Goal: Transaction & Acquisition: Purchase product/service

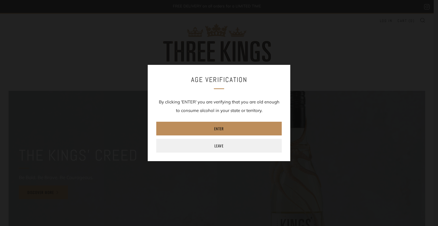
click at [220, 129] on link "Enter" at bounding box center [219, 129] width 126 height 14
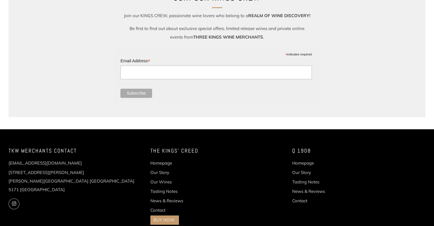
scroll to position [744, 0]
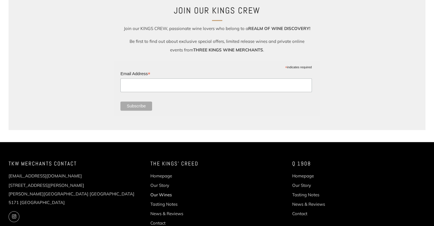
click at [157, 192] on link "Our Wines" at bounding box center [160, 194] width 21 height 5
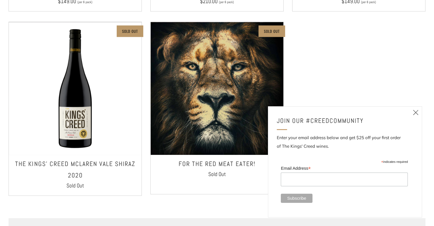
scroll to position [428, 0]
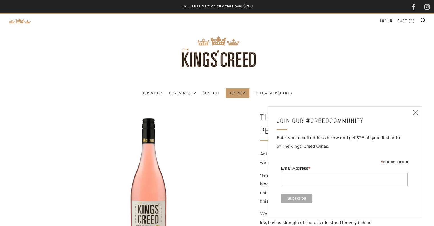
click at [417, 112] on icon at bounding box center [415, 112] width 7 height 7
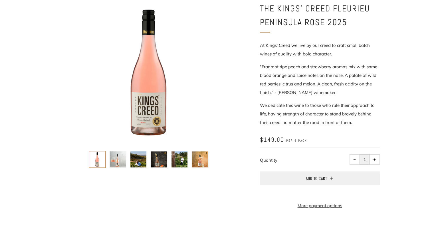
scroll to position [114, 0]
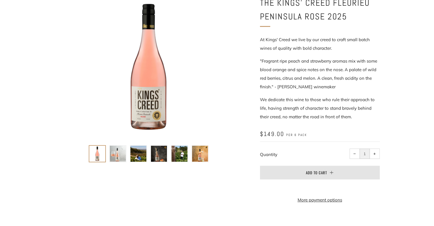
click at [314, 171] on span "Add to Cart" at bounding box center [316, 172] width 21 height 6
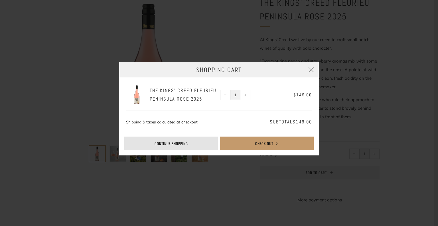
click at [167, 146] on link "Continue shopping" at bounding box center [171, 143] width 94 height 14
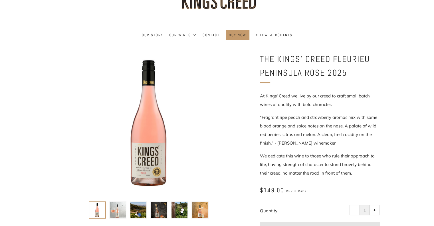
scroll to position [0, 0]
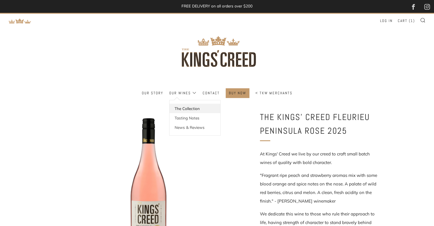
click at [195, 110] on link "The Collection" at bounding box center [194, 108] width 51 height 9
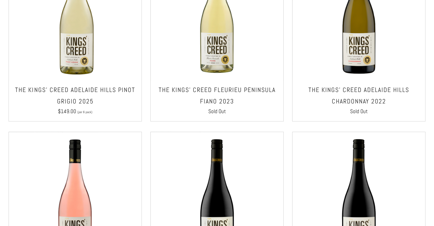
scroll to position [143, 0]
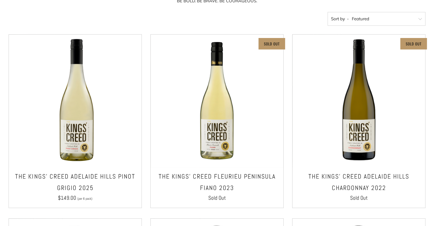
drag, startPoint x: 354, startPoint y: 73, endPoint x: 357, endPoint y: 16, distance: 57.4
click at [357, 16] on select "Featured Best Selling Alphabetically, A-Z Alphabetically, Z-A Price, low to hig…" at bounding box center [377, 19] width 98 height 14
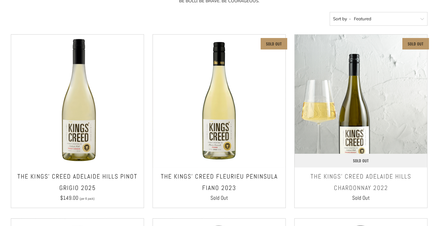
scroll to position [0, 0]
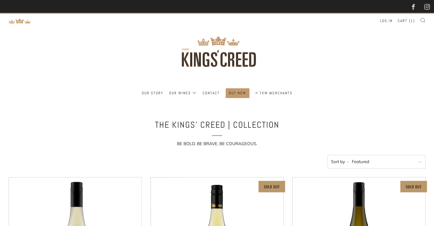
click at [423, 21] on icon at bounding box center [423, 19] width 6 height 5
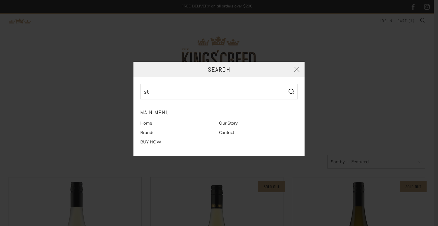
type input "s"
type input "at last"
click at [285, 84] on button "Search" at bounding box center [291, 91] width 13 height 15
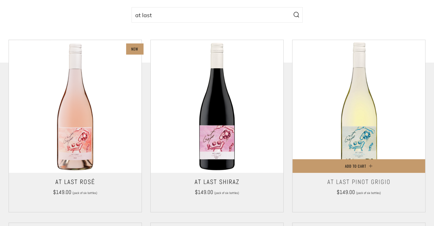
scroll to position [143, 0]
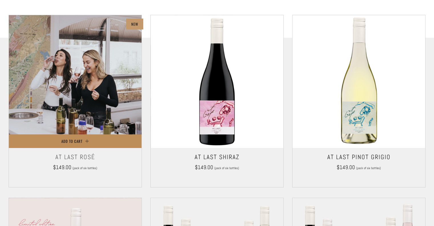
click at [89, 140] on button "Add to Cart" at bounding box center [75, 141] width 133 height 14
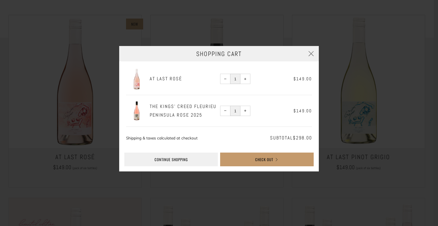
click at [225, 110] on span "−" at bounding box center [225, 110] width 3 height 3
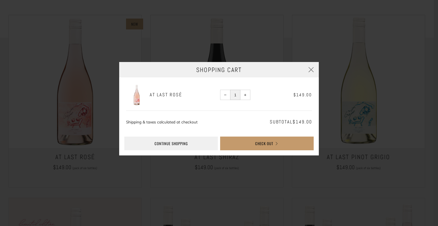
click at [15, 71] on div "Shopping Cart At Last Rosé − 1 + $149.00" at bounding box center [219, 112] width 438 height 109
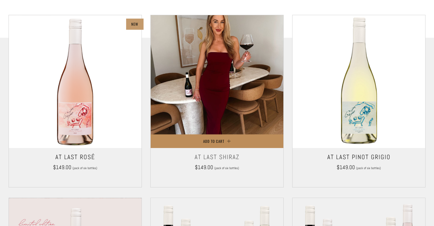
click at [210, 141] on span "Add to Cart" at bounding box center [213, 141] width 21 height 6
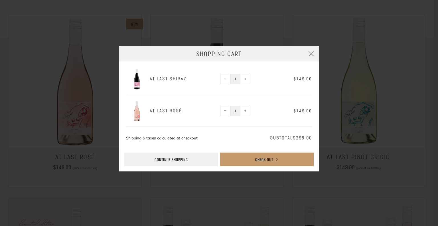
click at [421, 128] on div "Shopping Cart At Last Shiraz − 1 + $149.00 At Last Rosé" at bounding box center [219, 113] width 438 height 141
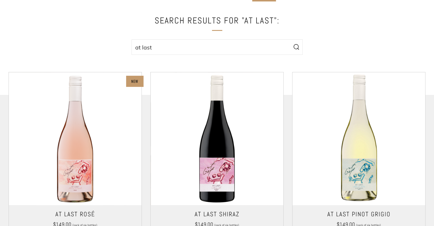
scroll to position [0, 0]
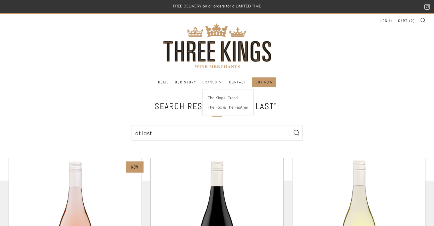
click at [215, 82] on link "Brands" at bounding box center [212, 82] width 21 height 9
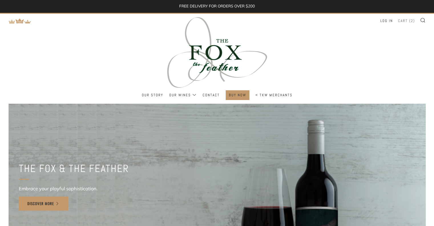
click at [411, 21] on span "2" at bounding box center [412, 20] width 2 height 5
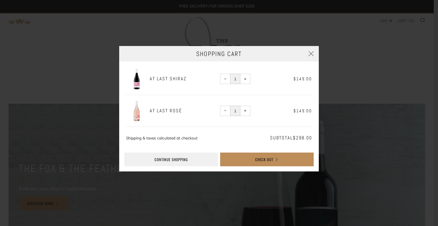
click at [231, 158] on button "Check Out" at bounding box center [267, 159] width 94 height 14
